Goal: Task Accomplishment & Management: Manage account settings

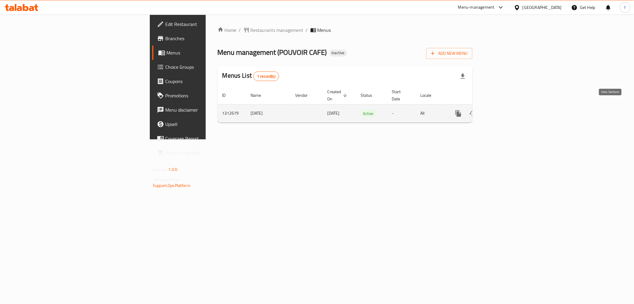
click at [504, 111] on icon "enhanced table" at bounding box center [501, 113] width 5 height 5
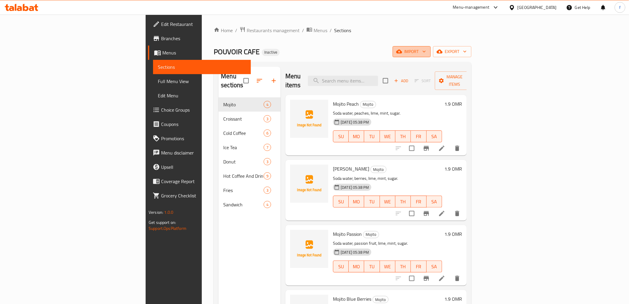
click at [426, 54] on span "import" at bounding box center [411, 51] width 29 height 7
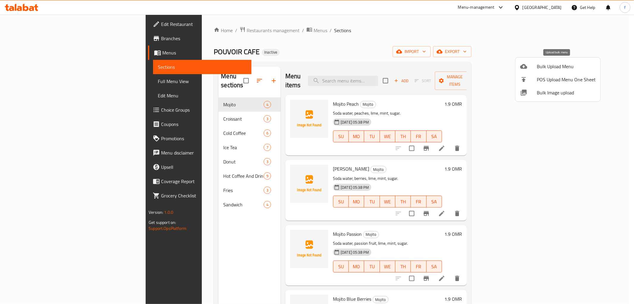
click at [535, 68] on div at bounding box center [528, 66] width 17 height 7
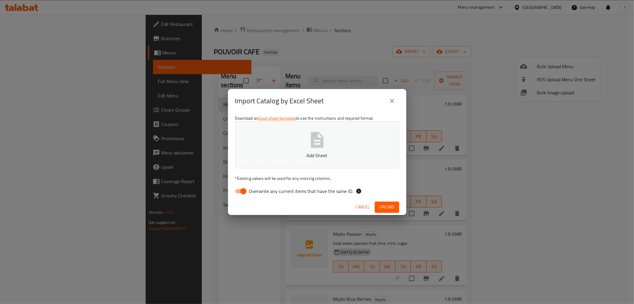
click at [263, 188] on span "Overwrite any current items that have the same ID." at bounding box center [301, 190] width 104 height 7
click at [260, 188] on input "Overwrite any current items that have the same ID." at bounding box center [244, 190] width 34 height 11
checkbox input "false"
click at [302, 150] on button "Add Sheet" at bounding box center [317, 144] width 164 height 47
click at [383, 205] on span "Upload" at bounding box center [387, 206] width 15 height 7
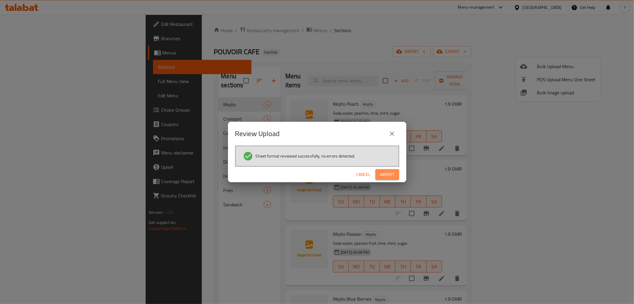
click at [390, 176] on span "Import" at bounding box center [387, 174] width 14 height 7
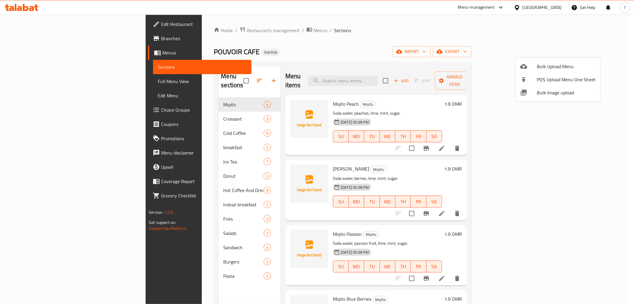
click at [142, 138] on div at bounding box center [317, 152] width 634 height 304
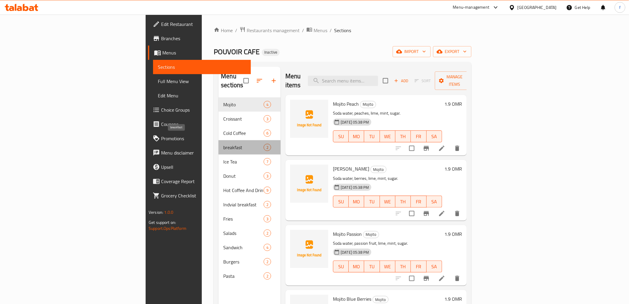
click at [223, 144] on span "breakfast" at bounding box center [243, 147] width 40 height 7
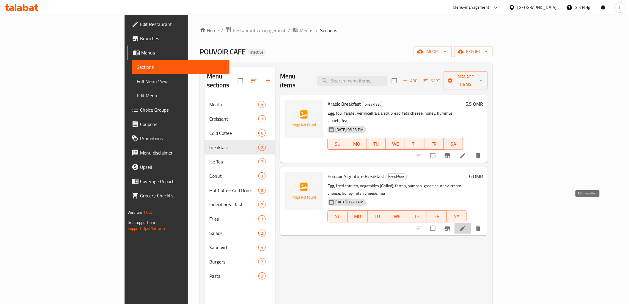
click at [466, 224] on icon at bounding box center [462, 227] width 7 height 7
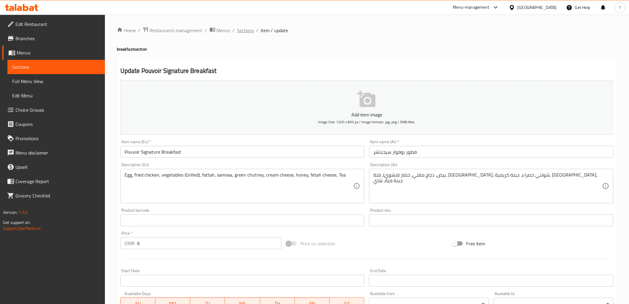
click at [239, 28] on span "Sections" at bounding box center [245, 30] width 17 height 7
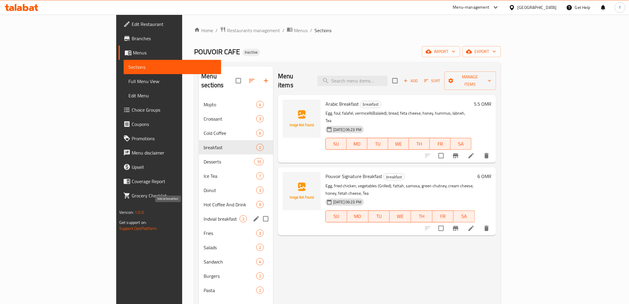
click at [204, 215] on span "Indvial breakfast" at bounding box center [222, 218] width 36 height 7
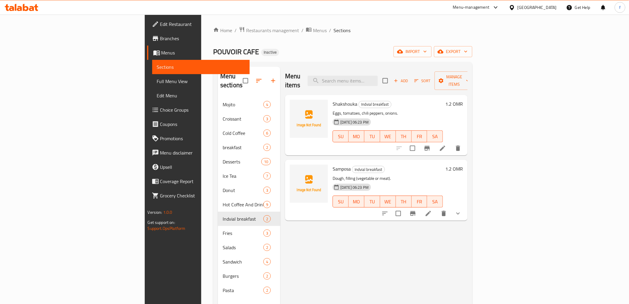
click at [446, 144] on icon at bounding box center [442, 147] width 7 height 7
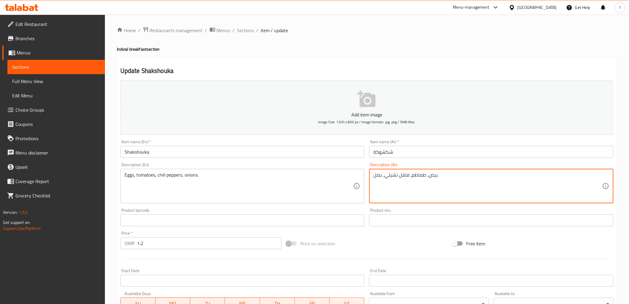
drag, startPoint x: 387, startPoint y: 176, endPoint x: 391, endPoint y: 176, distance: 3.9
drag, startPoint x: 386, startPoint y: 176, endPoint x: 408, endPoint y: 177, distance: 22.3
click at [408, 177] on textarea "بيض، طماطم، فلفل تشيلي، بصل." at bounding box center [487, 186] width 229 height 28
paste textarea "ار"
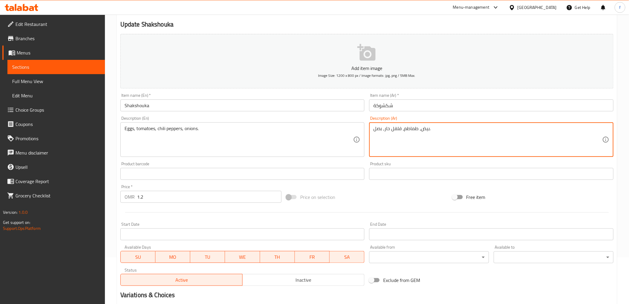
scroll to position [115, 0]
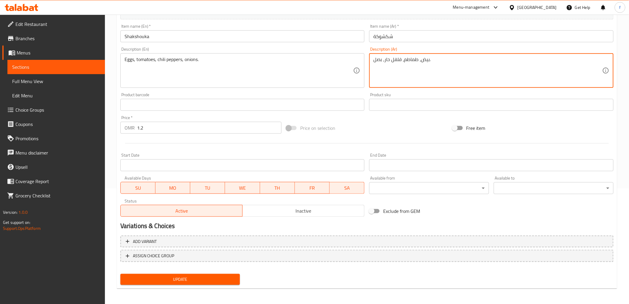
type textarea "بيض، طماطم، فلفل حار، بصل."
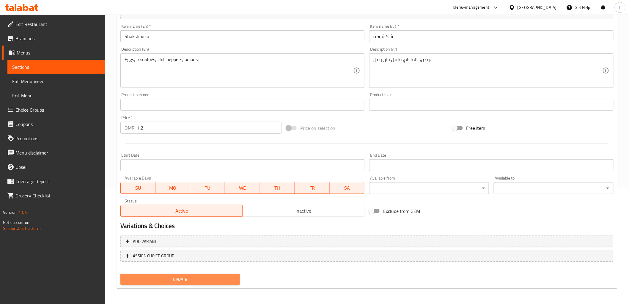
click at [185, 280] on span "Update" at bounding box center [180, 278] width 110 height 7
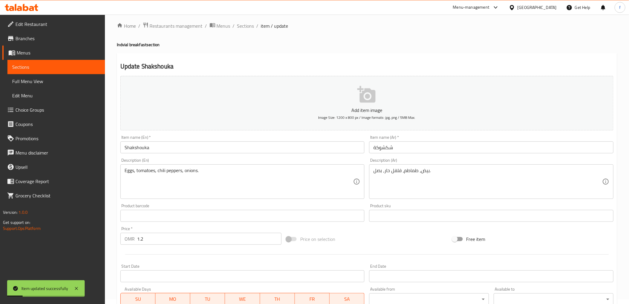
scroll to position [0, 0]
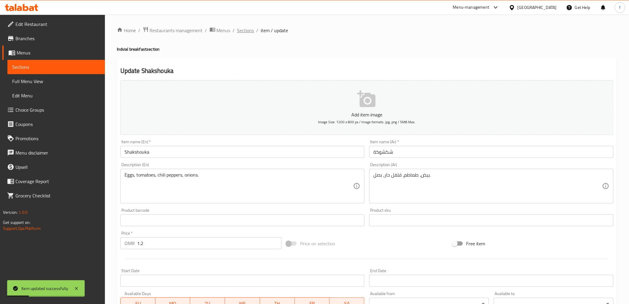
click at [248, 32] on span "Sections" at bounding box center [245, 30] width 17 height 7
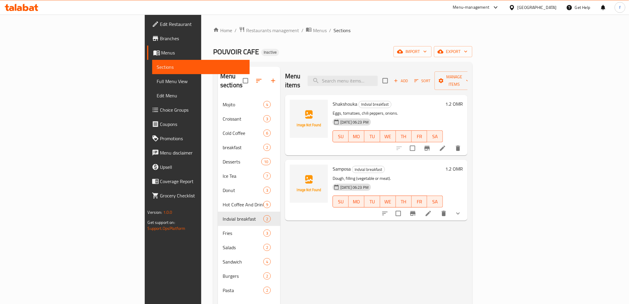
click at [157, 78] on span "Full Menu View" at bounding box center [201, 81] width 88 height 7
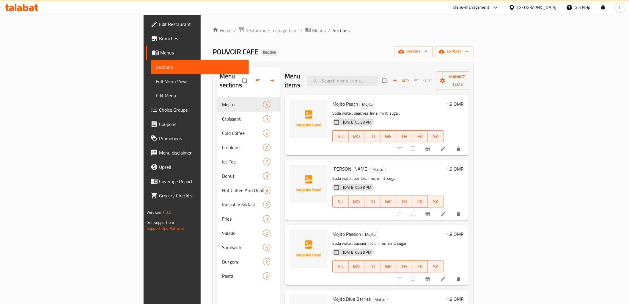
click at [156, 79] on span "Full Menu View" at bounding box center [200, 81] width 88 height 7
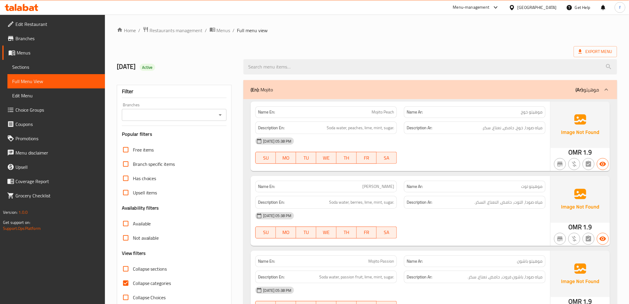
click at [141, 286] on span "Collapse categories" at bounding box center [152, 282] width 38 height 7
click at [133, 286] on input "Collapse categories" at bounding box center [126, 283] width 14 height 14
checkbox input "false"
click at [256, 82] on div "(En): Mojito (Ar): موهيتو" at bounding box center [429, 89] width 373 height 19
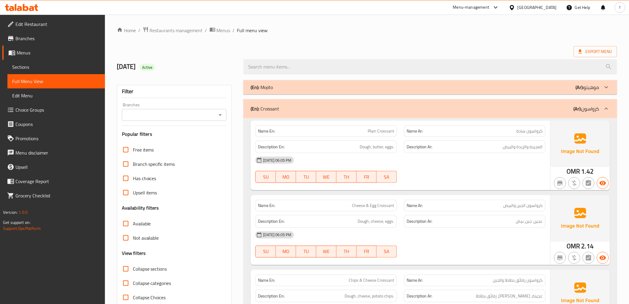
click at [257, 105] on b "(En):" at bounding box center [255, 108] width 9 height 9
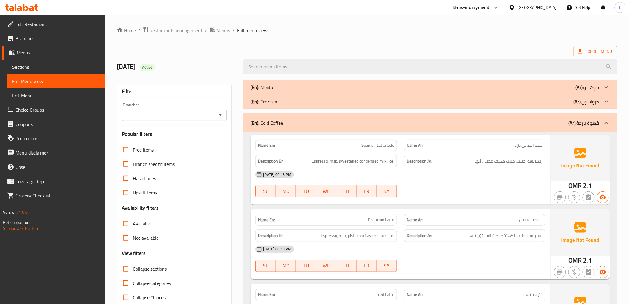
click at [257, 120] on b "(En):" at bounding box center [255, 122] width 9 height 9
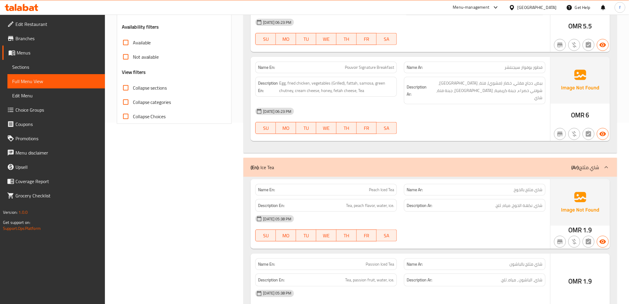
scroll to position [198, 0]
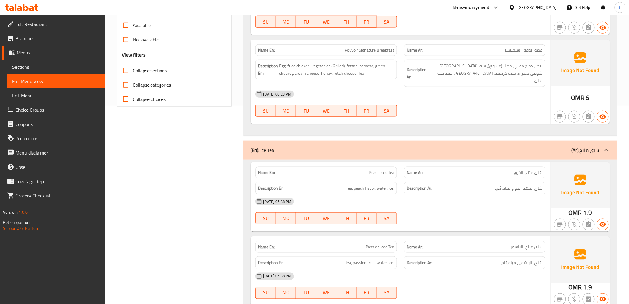
click at [257, 145] on b "(En):" at bounding box center [255, 149] width 9 height 9
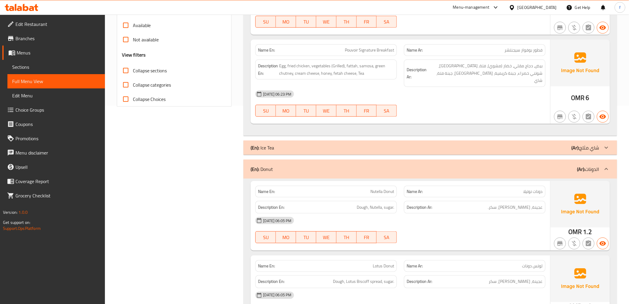
click at [259, 164] on b "(En):" at bounding box center [255, 168] width 9 height 9
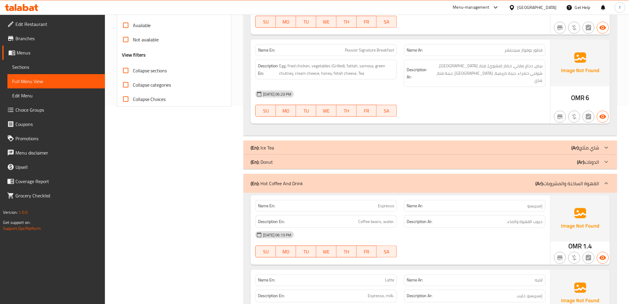
click at [257, 179] on b "(En):" at bounding box center [255, 183] width 9 height 9
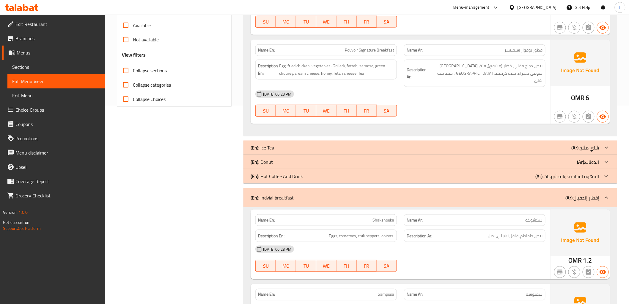
click at [257, 193] on b "(En):" at bounding box center [255, 197] width 9 height 9
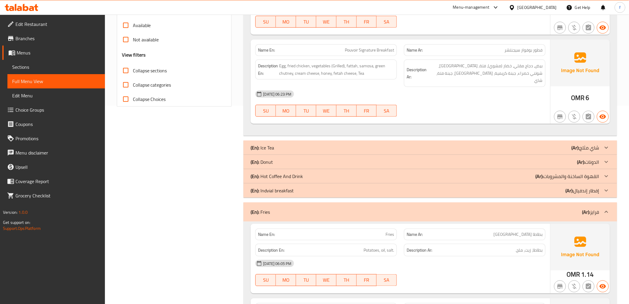
click at [256, 186] on b "(En):" at bounding box center [255, 190] width 9 height 9
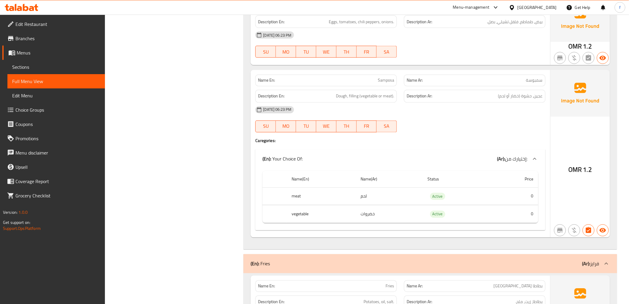
scroll to position [462, 0]
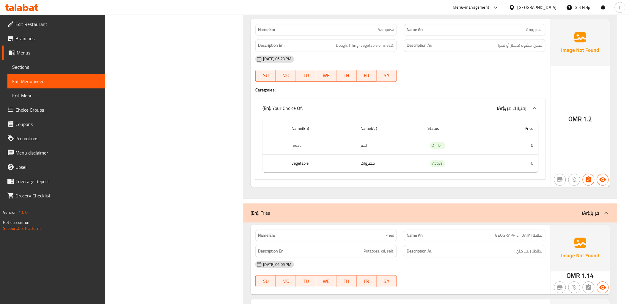
click at [249, 203] on div "(En): [PERSON_NAME] (Ar): [PERSON_NAME]" at bounding box center [429, 212] width 373 height 19
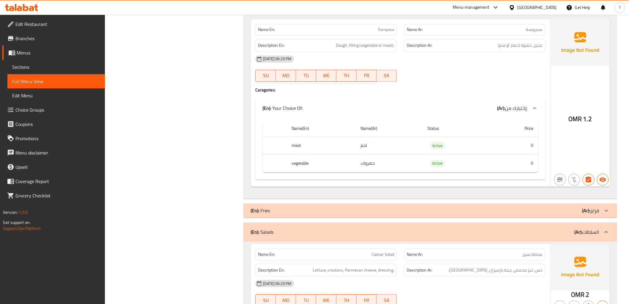
scroll to position [495, 0]
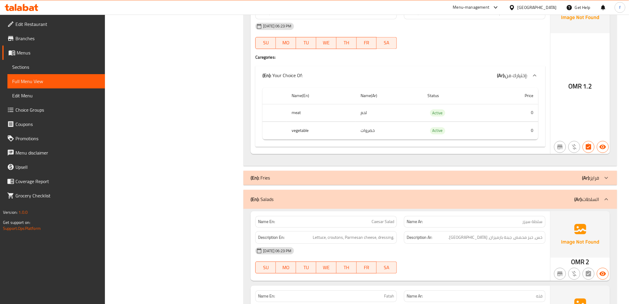
click at [254, 194] on b "(En):" at bounding box center [255, 198] width 9 height 9
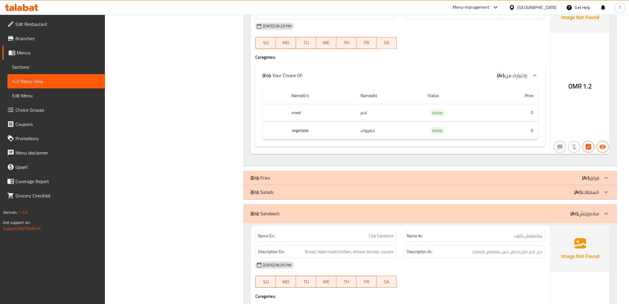
click at [257, 187] on b "(En):" at bounding box center [255, 191] width 9 height 9
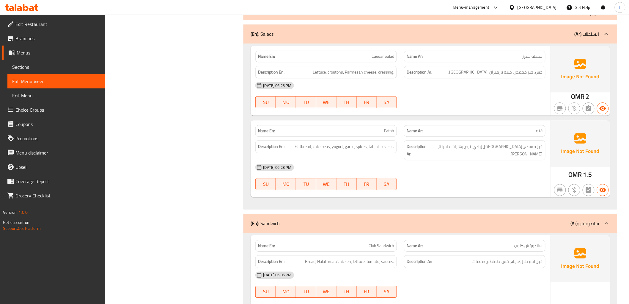
scroll to position [661, 0]
click at [262, 219] on p "(En): Sandwich" at bounding box center [265, 222] width 29 height 7
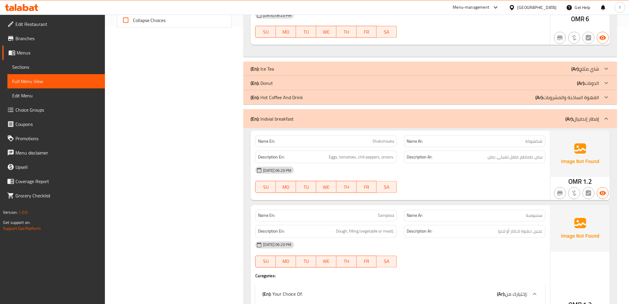
scroll to position [297, 0]
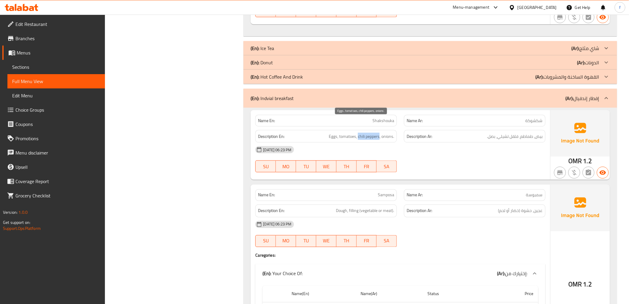
drag, startPoint x: 358, startPoint y: 122, endPoint x: 379, endPoint y: 121, distance: 21.4
click at [379, 133] on span "Eggs, tomatoes, chili peppers, onions." at bounding box center [361, 136] width 65 height 7
copy span "chili peppers"
drag, startPoint x: 504, startPoint y: 222, endPoint x: 499, endPoint y: 224, distance: 5.9
click at [504, 222] on div "17-09-2025 06:23 PM SU MO TU WE TH FR SA" at bounding box center [400, 233] width 297 height 33
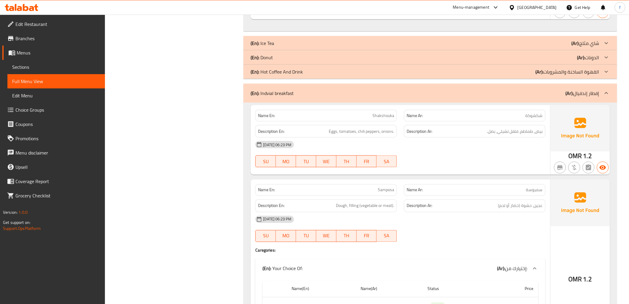
scroll to position [429, 0]
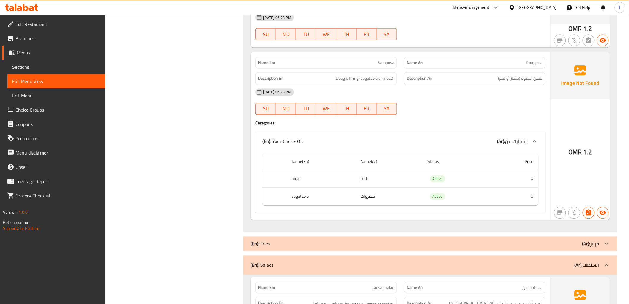
click at [63, 108] on span "Choice Groups" at bounding box center [57, 109] width 85 height 7
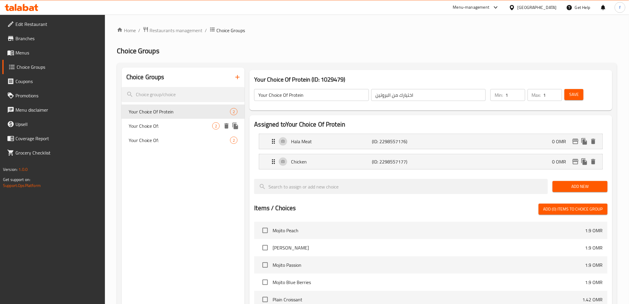
click at [157, 121] on div "Your Choice Of: 2" at bounding box center [183, 126] width 123 height 14
type input "Your Choice Of:"
type input "إختيارك من:"
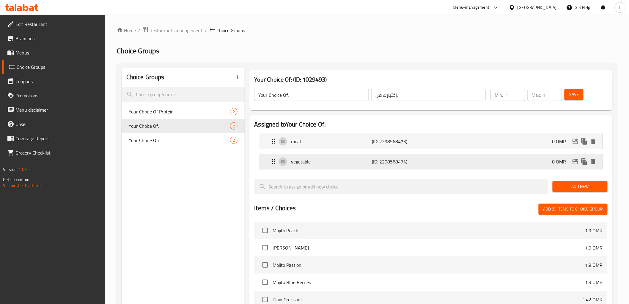
click at [359, 163] on p "vegetable" at bounding box center [331, 161] width 81 height 7
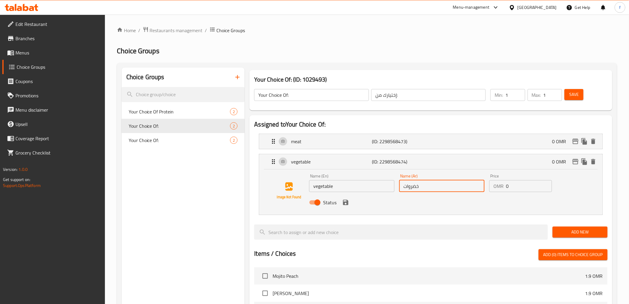
click at [414, 189] on input "خضروات" at bounding box center [441, 186] width 85 height 12
click at [406, 187] on input "خضروات" at bounding box center [441, 186] width 85 height 12
type input "O"
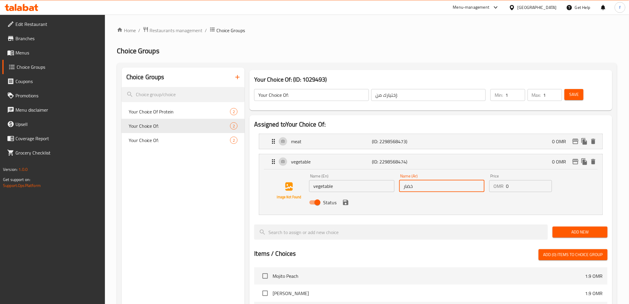
click at [348, 201] on icon "save" at bounding box center [345, 202] width 7 height 7
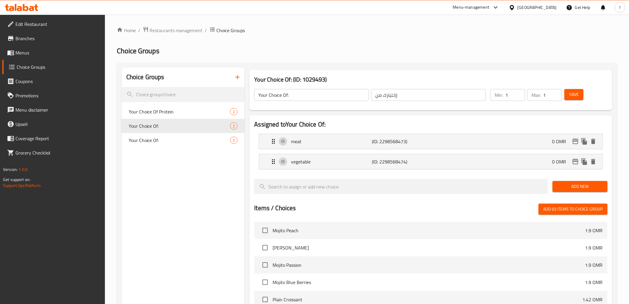
type input "خضار"
click at [329, 163] on p "vegetable" at bounding box center [331, 161] width 81 height 7
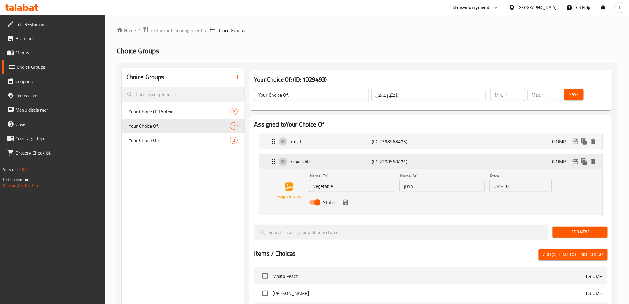
click at [329, 163] on p "vegetable" at bounding box center [331, 161] width 81 height 7
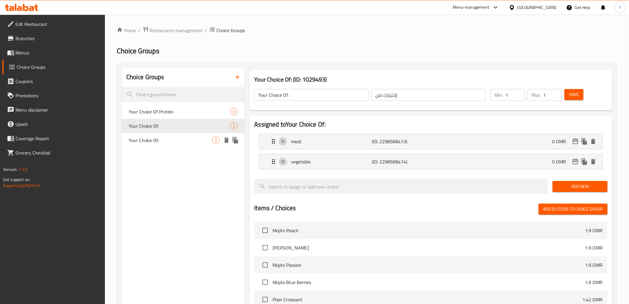
click at [172, 143] on span "Your Choice Of:" at bounding box center [171, 139] width 84 height 7
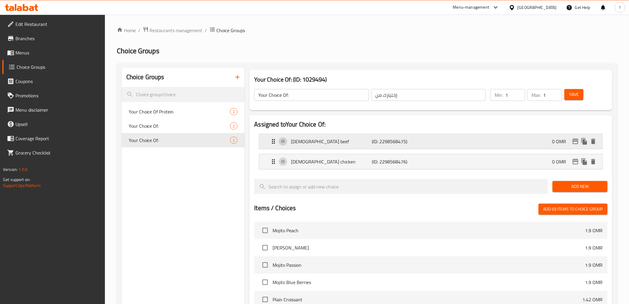
click at [345, 145] on div "Halal beef (ID: 2298568475) 0 OMR" at bounding box center [432, 141] width 325 height 15
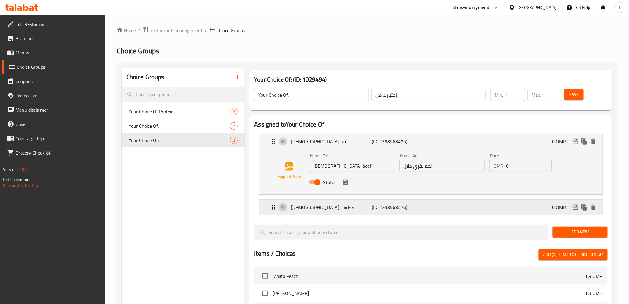
click at [342, 208] on p "[DEMOGRAPHIC_DATA] chicken" at bounding box center [331, 206] width 81 height 7
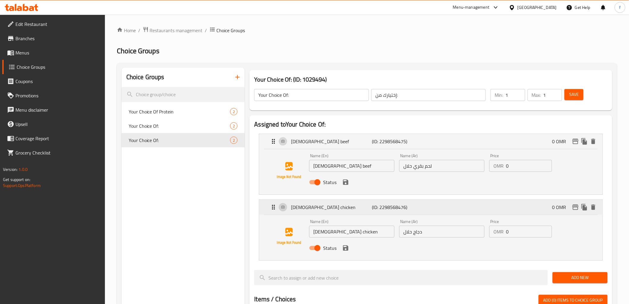
click at [342, 208] on p "[DEMOGRAPHIC_DATA] chicken" at bounding box center [331, 206] width 81 height 7
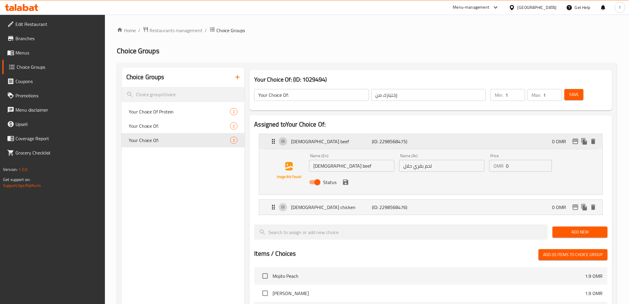
click at [337, 145] on div "Halal beef (ID: 2298568475) 0 OMR" at bounding box center [432, 141] width 325 height 15
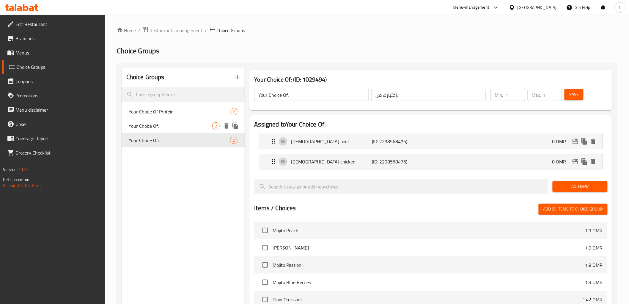
click at [186, 122] on span "Your Choice Of:" at bounding box center [171, 125] width 84 height 7
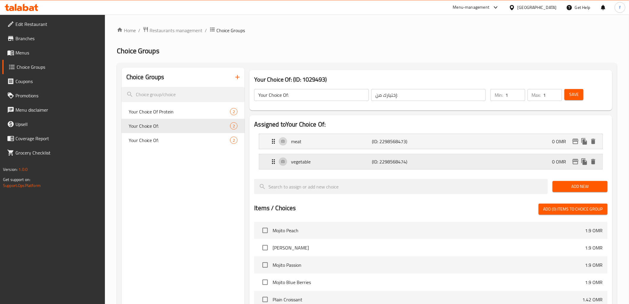
click at [317, 159] on p "vegetable" at bounding box center [331, 161] width 81 height 7
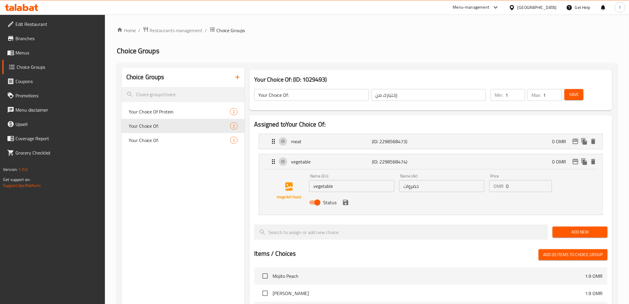
click at [413, 183] on input "خضروات" at bounding box center [441, 186] width 85 height 12
type input "خضار"
click at [345, 205] on icon "save" at bounding box center [345, 202] width 7 height 7
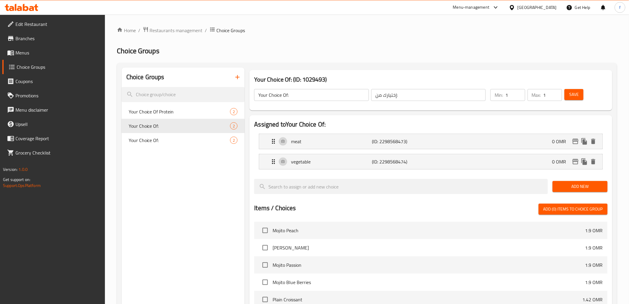
click at [575, 92] on span "Save" at bounding box center [574, 94] width 10 height 7
click at [51, 55] on span "Menus" at bounding box center [57, 52] width 85 height 7
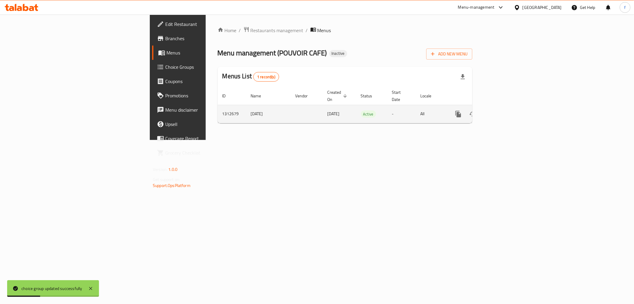
click at [505, 110] on icon "enhanced table" at bounding box center [501, 113] width 7 height 7
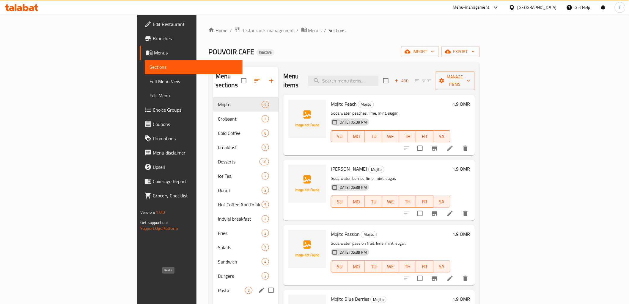
click at [218, 286] on span "Pasta" at bounding box center [231, 289] width 27 height 7
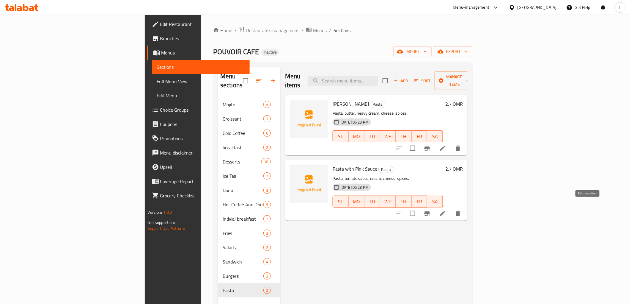
click at [446, 210] on icon at bounding box center [442, 213] width 7 height 7
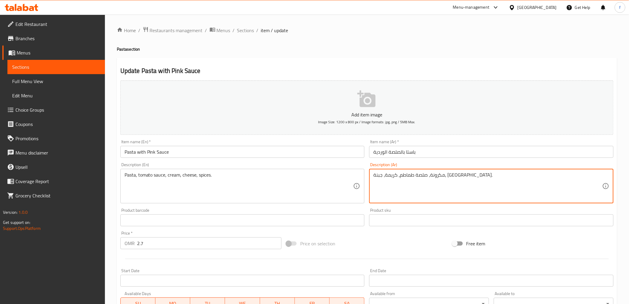
click at [445, 176] on textarea "مكرونة، صلصة طماطم، كريمة، جبنة، [GEOGRAPHIC_DATA]." at bounding box center [487, 186] width 229 height 28
click at [242, 29] on span "Sections" at bounding box center [245, 30] width 17 height 7
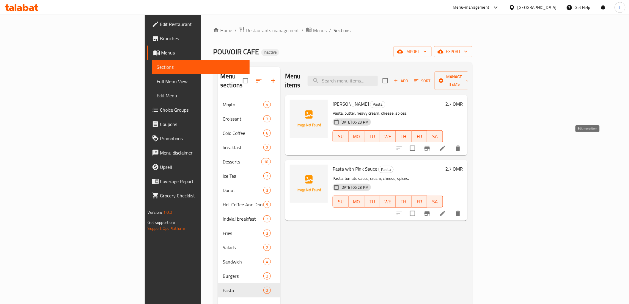
click at [445, 145] on icon at bounding box center [442, 147] width 5 height 5
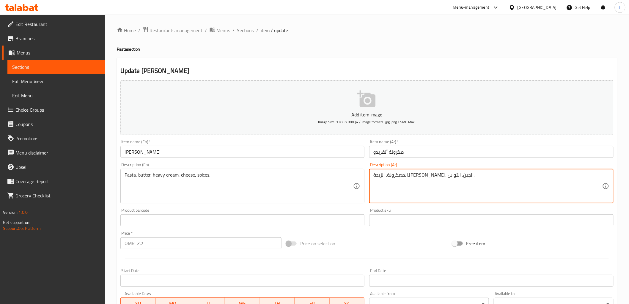
drag, startPoint x: 440, startPoint y: 176, endPoint x: 459, endPoint y: 177, distance: 19.3
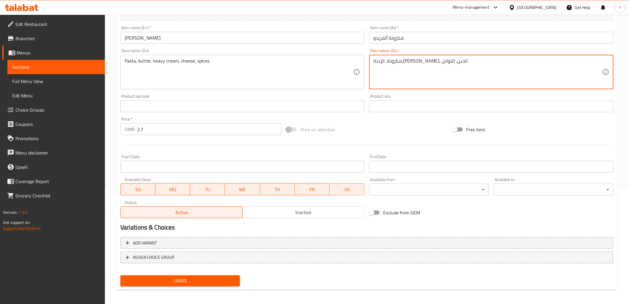
scroll to position [115, 0]
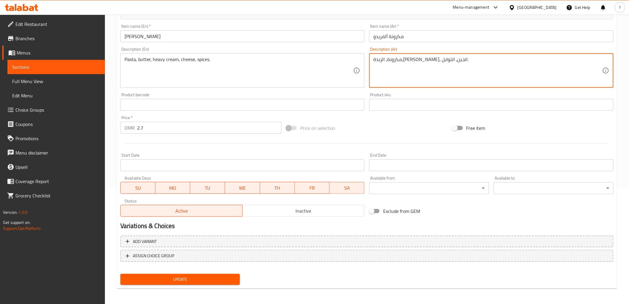
type textarea "مكرونة، الزبدة،[PERSON_NAME]، الجبن، التوابل."
click at [214, 280] on span "Update" at bounding box center [180, 278] width 110 height 7
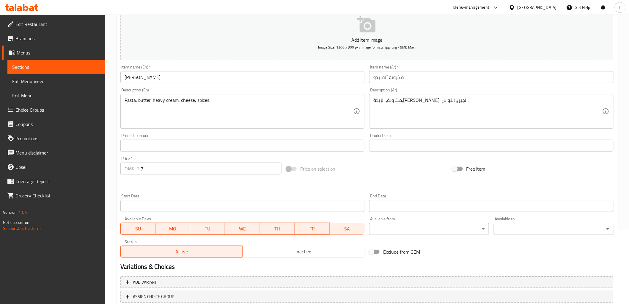
scroll to position [0, 0]
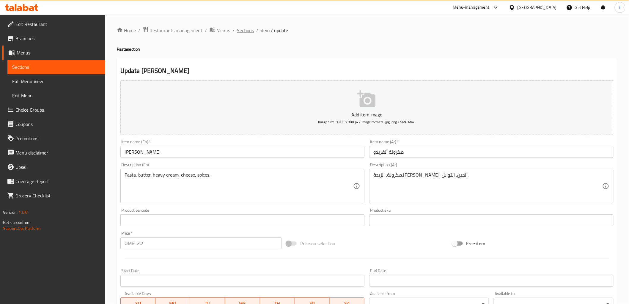
click at [243, 31] on span "Sections" at bounding box center [245, 30] width 17 height 7
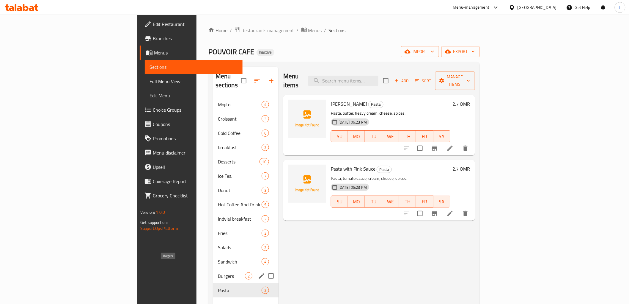
click at [218, 272] on span "Burgers" at bounding box center [231, 275] width 27 height 7
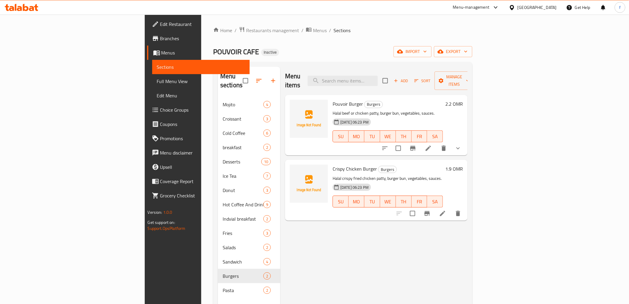
click at [451, 208] on li at bounding box center [442, 213] width 17 height 11
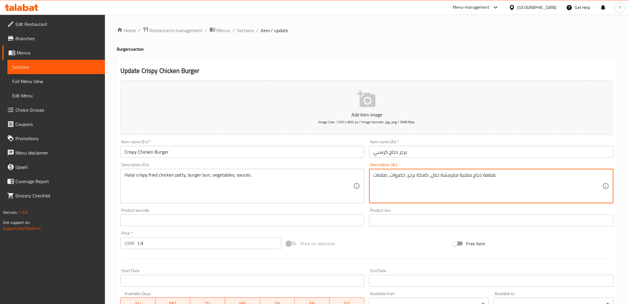
drag, startPoint x: 441, startPoint y: 175, endPoint x: 458, endPoint y: 177, distance: 16.8
type textarea "قطعة دجاج مقلية كرسبي حلال، كعكة برجر، خضروات، صلصات."
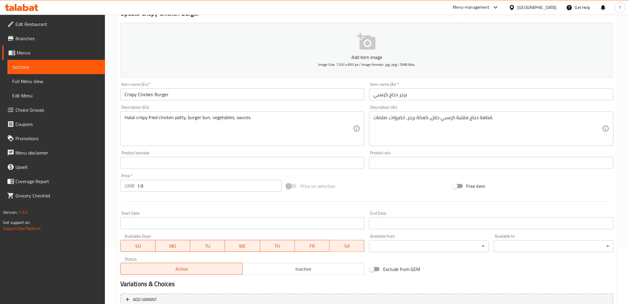
scroll to position [115, 0]
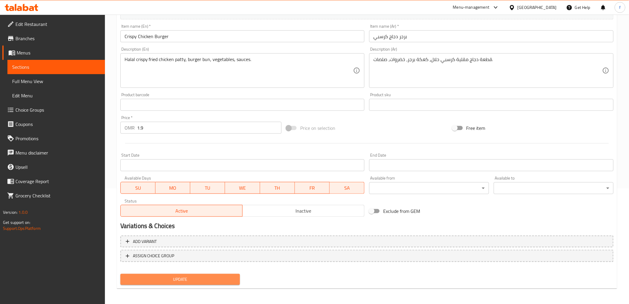
click at [229, 277] on span "Update" at bounding box center [180, 278] width 110 height 7
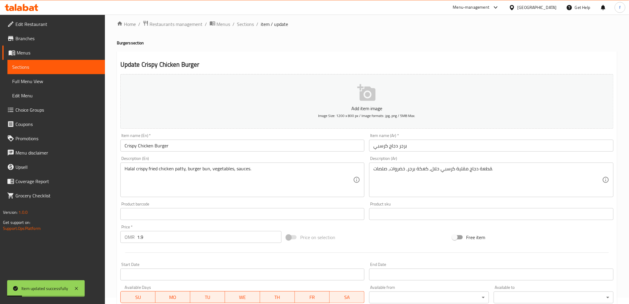
scroll to position [0, 0]
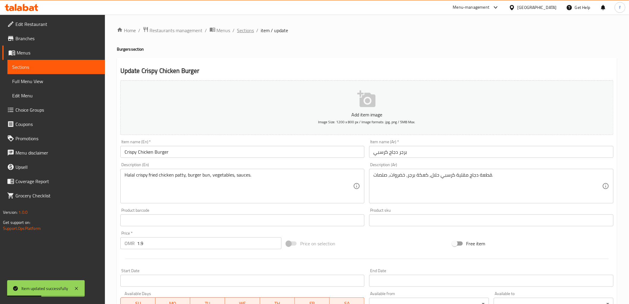
click at [249, 27] on span "Sections" at bounding box center [245, 30] width 17 height 7
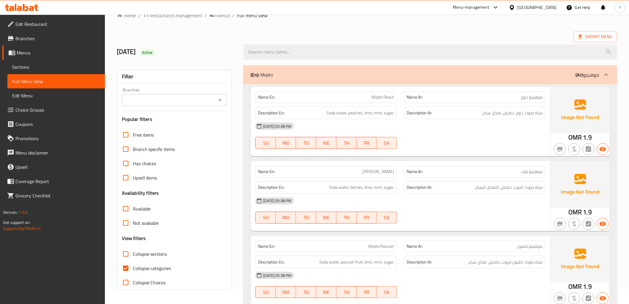
scroll to position [99, 0]
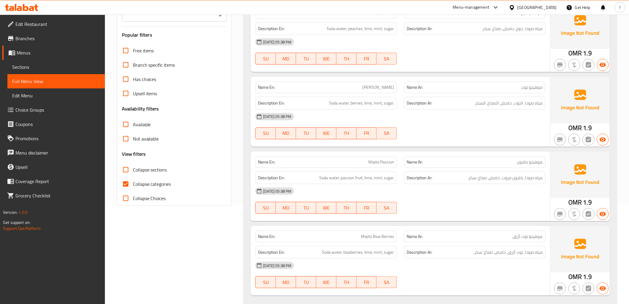
click at [124, 185] on input "Collapse categories" at bounding box center [126, 184] width 14 height 14
checkbox input "false"
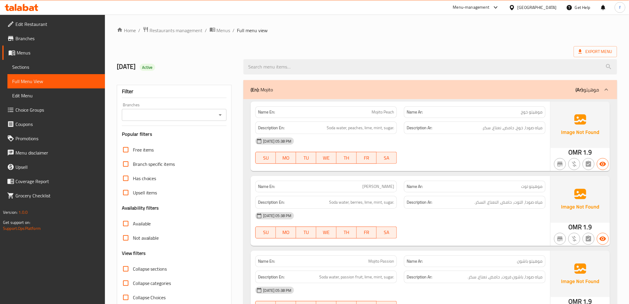
click at [256, 93] on b "(En):" at bounding box center [255, 89] width 9 height 9
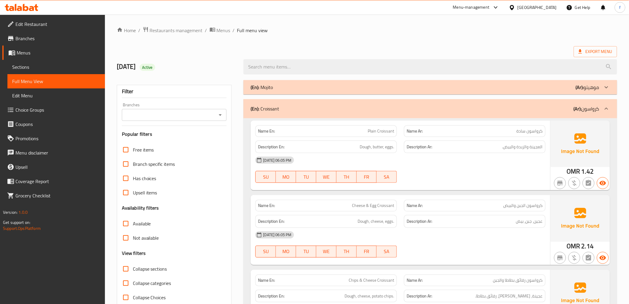
click at [256, 113] on div "(En): Croissant (Ar): كرواسون" at bounding box center [429, 108] width 373 height 19
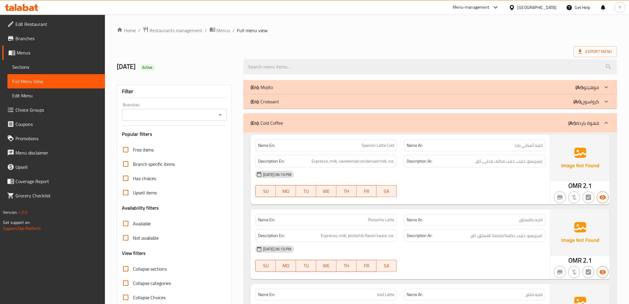
click at [256, 121] on b "(En):" at bounding box center [255, 122] width 9 height 9
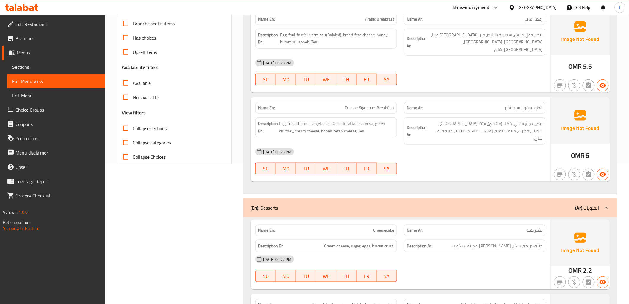
scroll to position [231, 0]
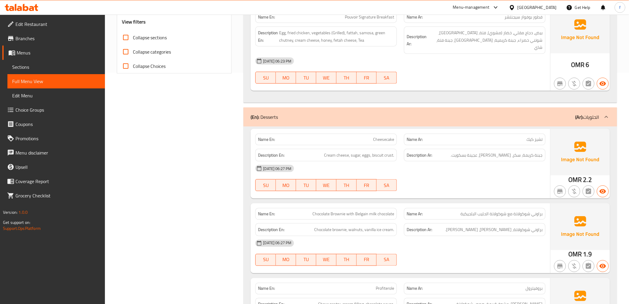
click at [260, 107] on div "(En): Desserts (Ar): الحلويات" at bounding box center [429, 116] width 373 height 19
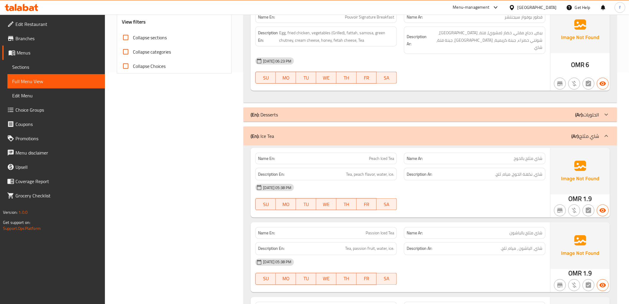
click at [260, 132] on p "(En): Ice Tea" at bounding box center [262, 135] width 23 height 7
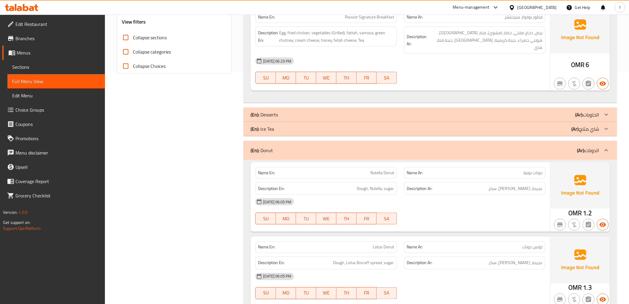
click at [261, 147] on p "(En): Donut" at bounding box center [262, 150] width 22 height 7
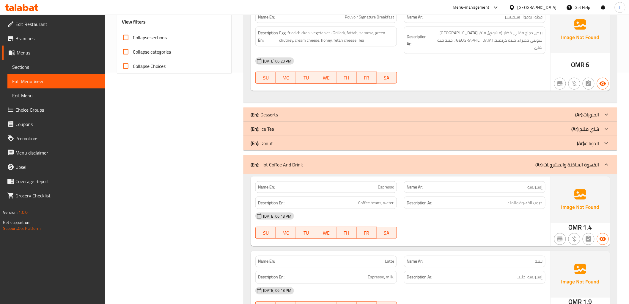
click at [259, 160] on b "(En):" at bounding box center [255, 164] width 9 height 9
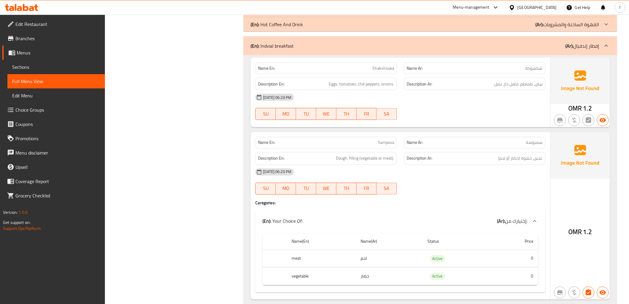
scroll to position [462, 0]
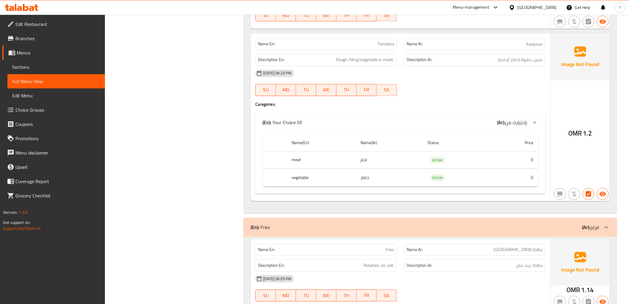
click at [257, 223] on b "(En):" at bounding box center [255, 227] width 9 height 9
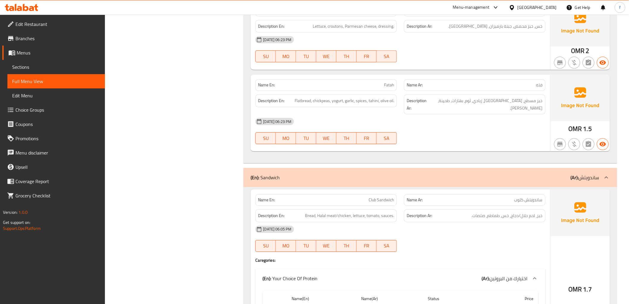
scroll to position [727, 0]
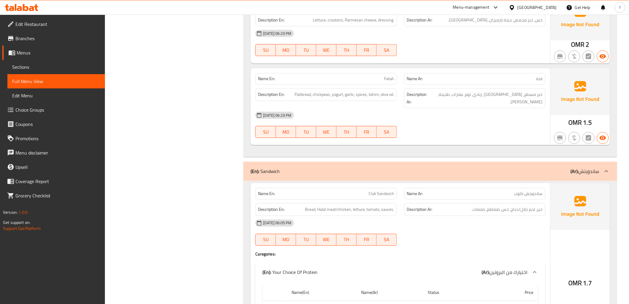
click at [265, 161] on div "(En): Sandwich (Ar): ساندويتش" at bounding box center [429, 170] width 373 height 19
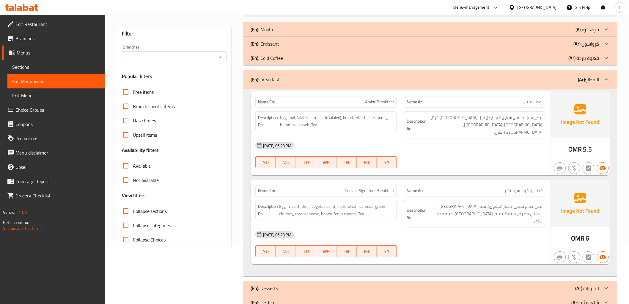
scroll to position [0, 0]
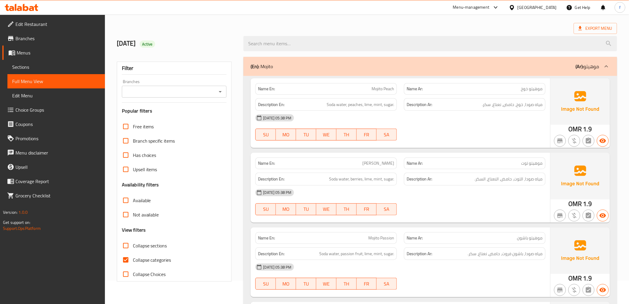
scroll to position [66, 0]
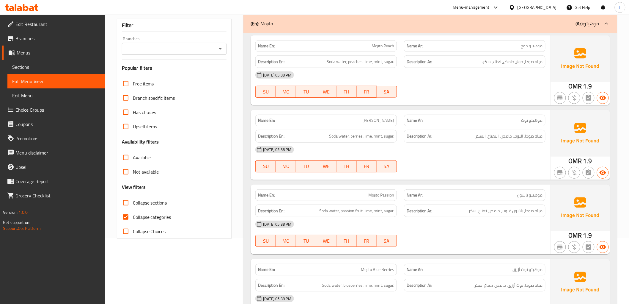
click at [144, 217] on span "Collapse categories" at bounding box center [152, 216] width 38 height 7
click at [133, 217] on input "Collapse categories" at bounding box center [126, 217] width 14 height 14
checkbox input "false"
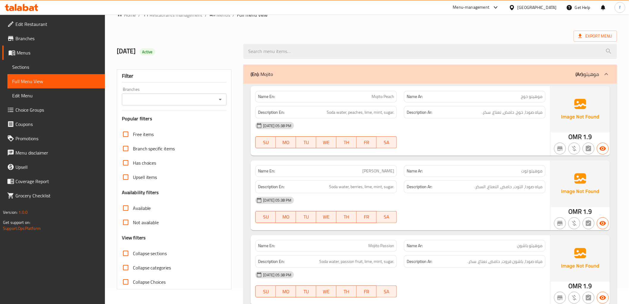
scroll to position [0, 0]
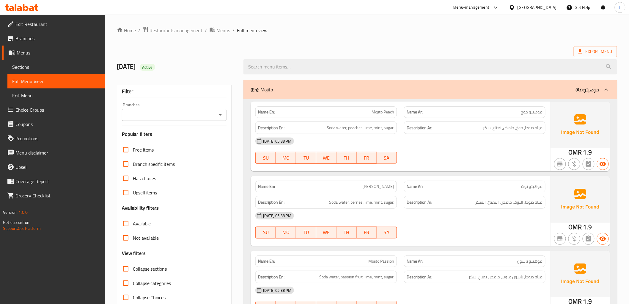
click at [275, 93] on div "(En): Mojito (Ar): موهيتو" at bounding box center [429, 89] width 373 height 19
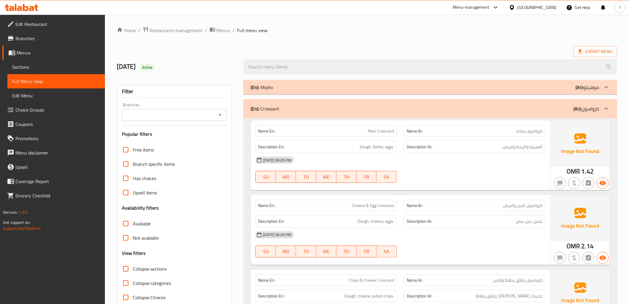
click at [273, 105] on p "(En): Croissant" at bounding box center [265, 108] width 29 height 7
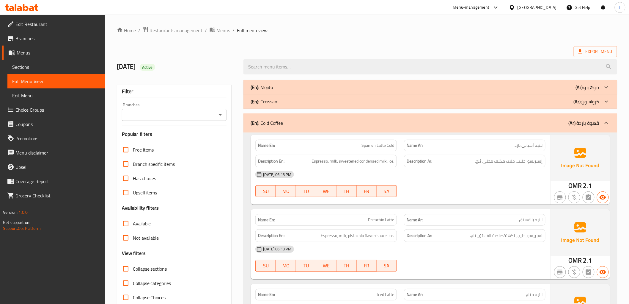
click at [271, 119] on p "(En): Cold Coffee" at bounding box center [267, 122] width 32 height 7
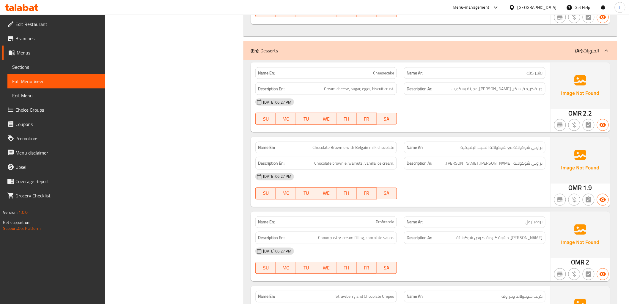
scroll to position [264, 0]
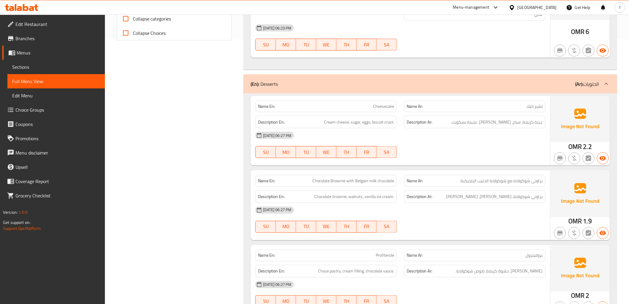
click at [257, 74] on div "(En): Desserts (Ar): الحلويات" at bounding box center [429, 83] width 373 height 19
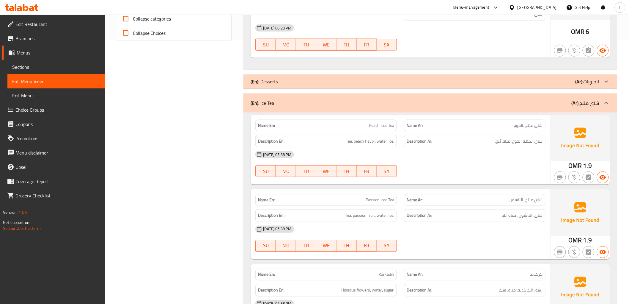
click at [265, 99] on p "(En): Ice Tea" at bounding box center [262, 102] width 23 height 7
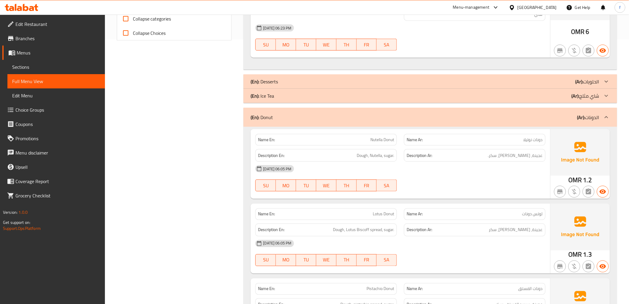
click at [265, 114] on p "(En): Donut" at bounding box center [262, 117] width 22 height 7
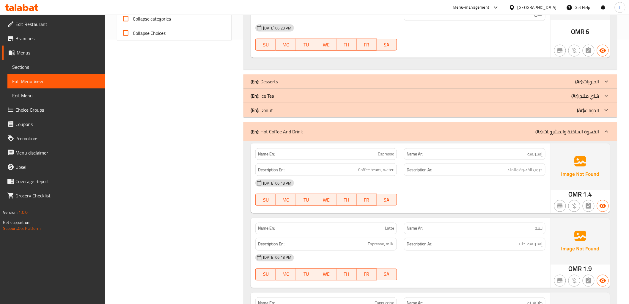
click at [268, 128] on p "(En): Hot Coffee And Drink" at bounding box center [277, 131] width 52 height 7
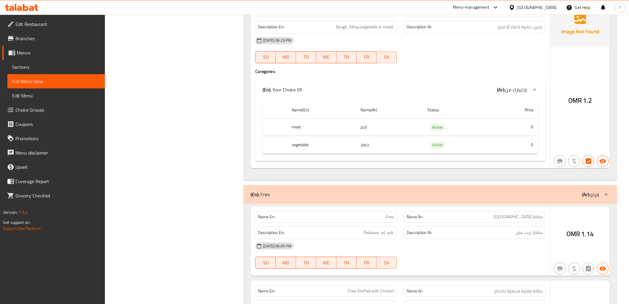
scroll to position [561, 0]
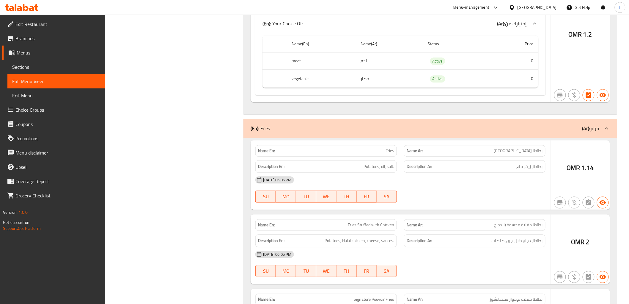
click at [268, 121] on div "(En): Fries (Ar): فرايز" at bounding box center [429, 128] width 373 height 19
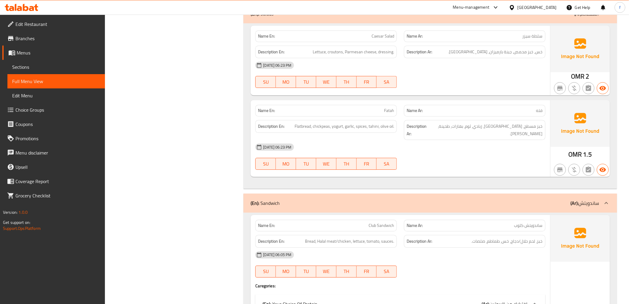
scroll to position [760, 0]
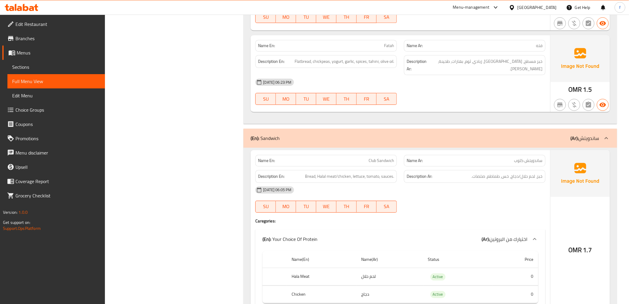
click at [266, 128] on div "(En): Sandwich (Ar): ساندويتش" at bounding box center [429, 137] width 373 height 19
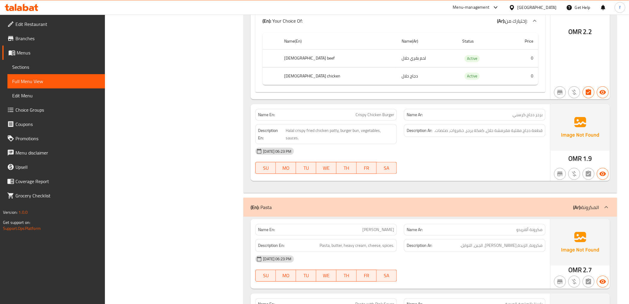
scroll to position [926, 0]
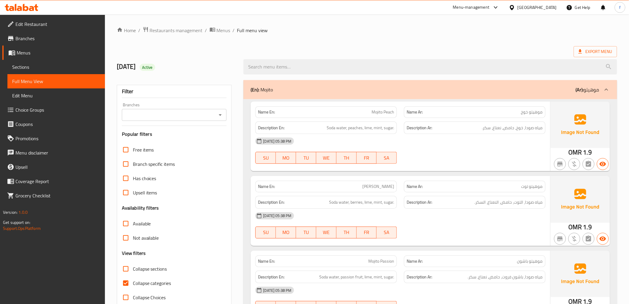
click at [139, 281] on span "Collapse categories" at bounding box center [152, 282] width 38 height 7
click at [133, 281] on input "Collapse categories" at bounding box center [126, 283] width 14 height 14
checkbox input "false"
click at [255, 95] on div "(En): Mojito (Ar): موهيتو" at bounding box center [429, 89] width 373 height 19
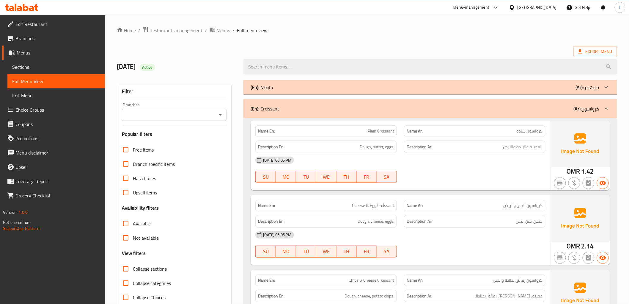
click at [256, 103] on div "(En): Croissant (Ar): كرواسون" at bounding box center [429, 108] width 373 height 19
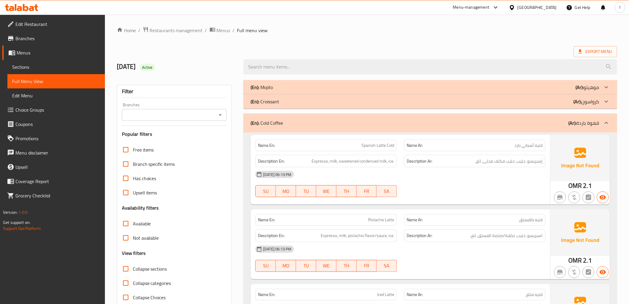
click at [256, 118] on b "(En):" at bounding box center [255, 122] width 9 height 9
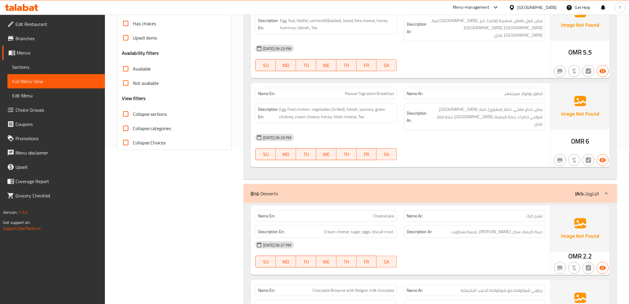
scroll to position [198, 0]
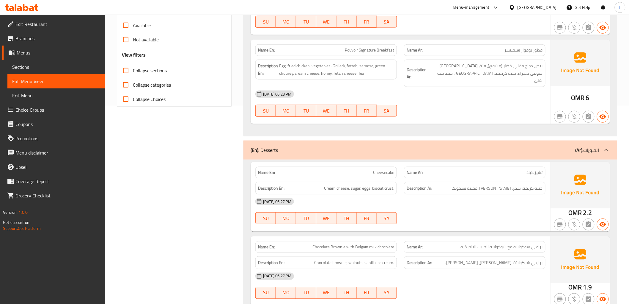
click at [258, 145] on b "(En):" at bounding box center [255, 149] width 9 height 9
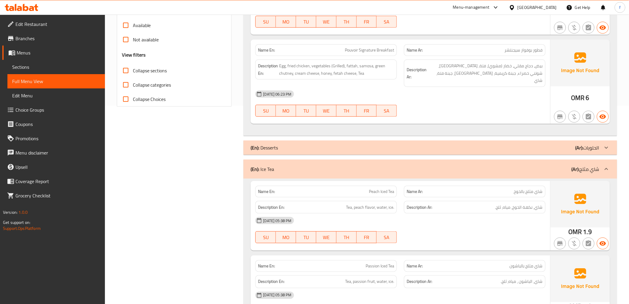
click at [258, 164] on b "(En):" at bounding box center [255, 168] width 9 height 9
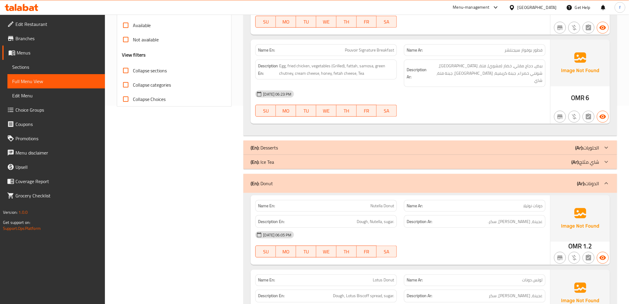
click at [257, 179] on b "(En):" at bounding box center [255, 183] width 9 height 9
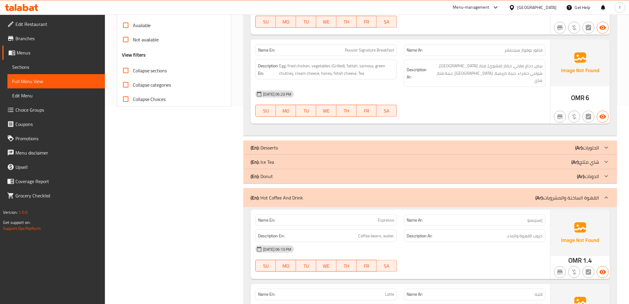
click at [256, 193] on b "(En):" at bounding box center [255, 197] width 9 height 9
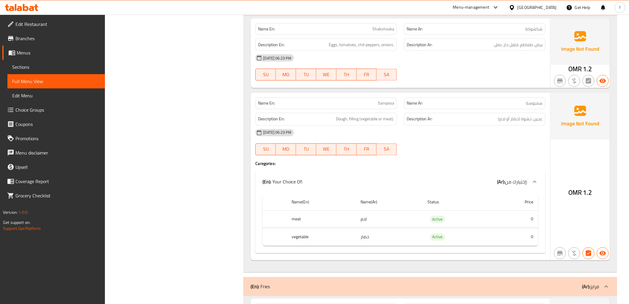
scroll to position [495, 0]
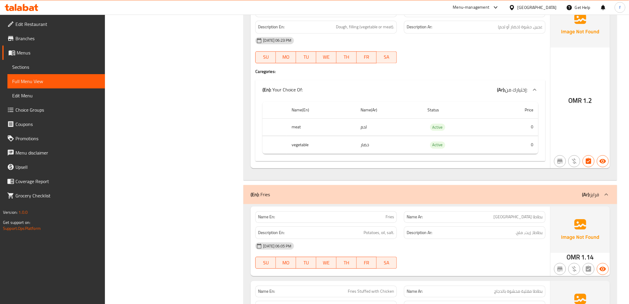
click at [259, 185] on div "(En): [PERSON_NAME] (Ar): [PERSON_NAME]" at bounding box center [429, 194] width 373 height 19
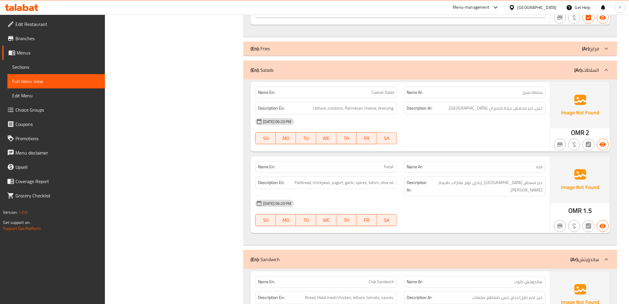
scroll to position [661, 0]
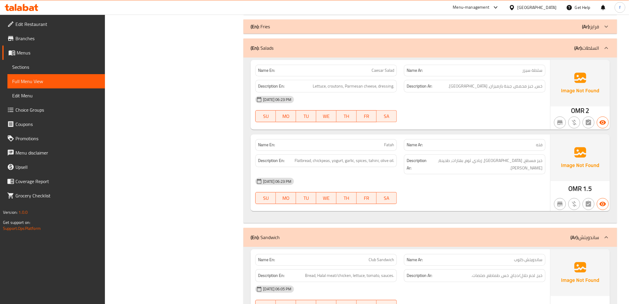
click at [259, 232] on b "(En):" at bounding box center [255, 236] width 9 height 9
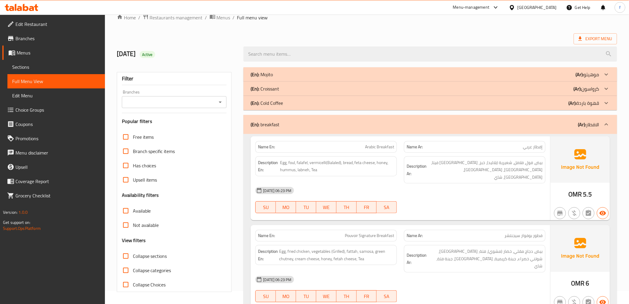
scroll to position [0, 0]
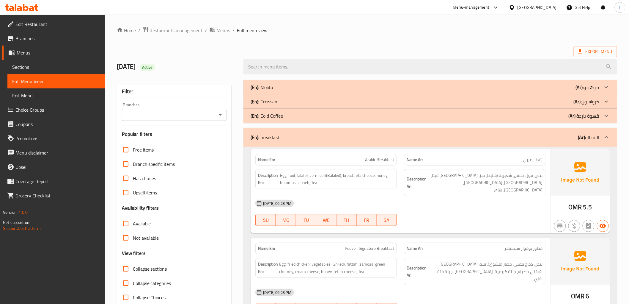
click at [604, 48] on span "Export Menu" at bounding box center [596, 51] width 34 height 7
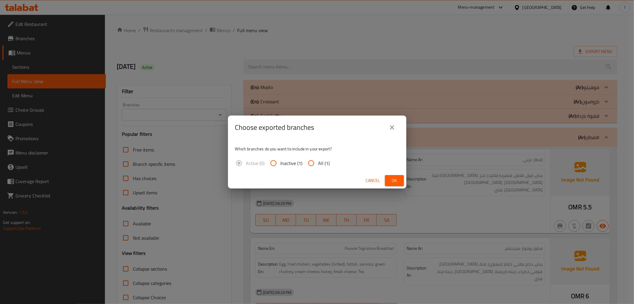
click at [303, 160] on div "Active (0) Inactive (1) All (1)" at bounding box center [285, 163] width 100 height 14
click at [313, 159] on input "All (1)" at bounding box center [311, 163] width 14 height 14
radio input "true"
click at [393, 178] on span "Ok" at bounding box center [395, 180] width 10 height 7
